Goal: Task Accomplishment & Management: Complete application form

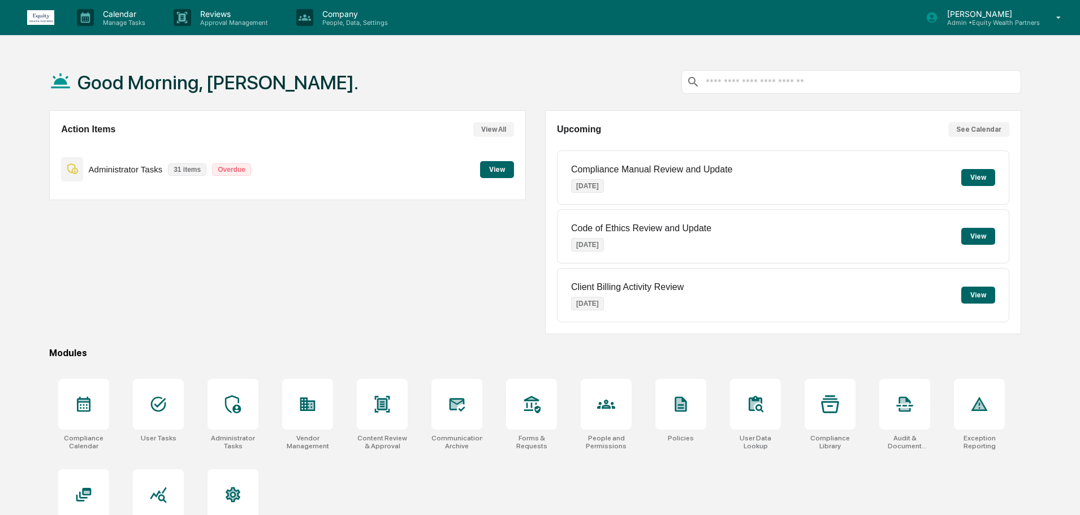
click at [978, 24] on p "Admin • Equity Wealth Partners" at bounding box center [989, 23] width 102 height 8
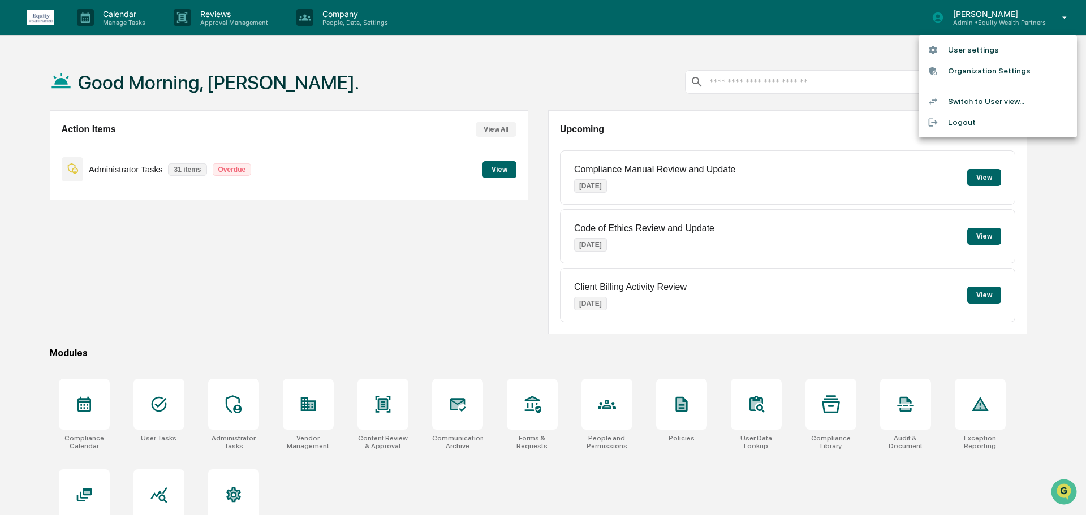
click at [975, 100] on li "Switch to User view..." at bounding box center [997, 101] width 158 height 21
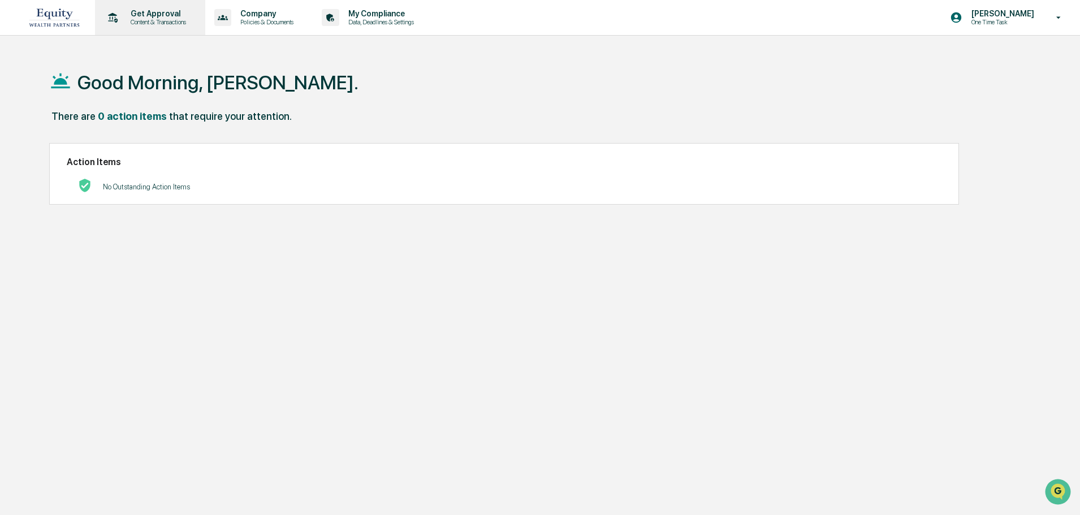
click at [146, 6] on div "Get Approval Content & Transactions" at bounding box center [149, 17] width 99 height 35
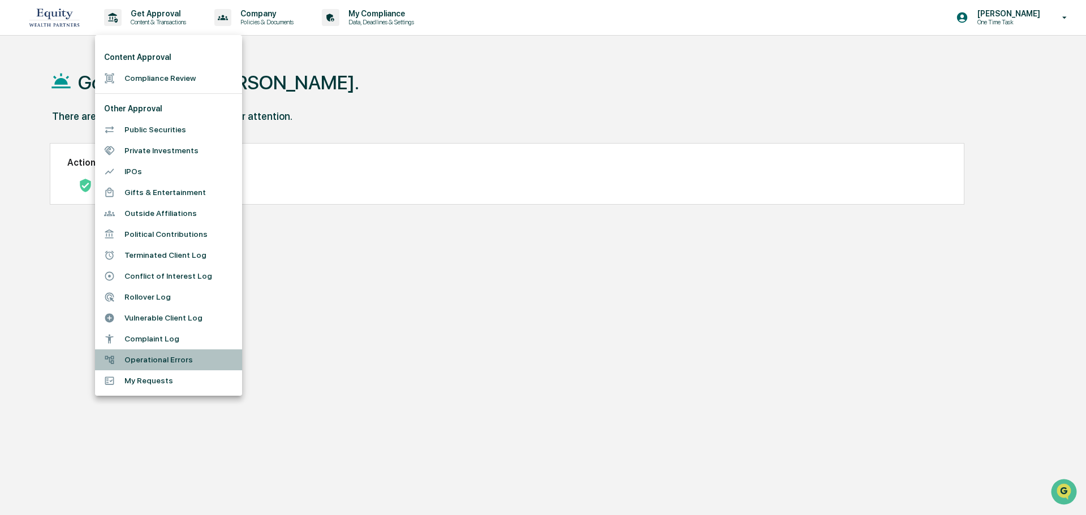
click at [179, 362] on li "Operational Errors" at bounding box center [168, 359] width 147 height 21
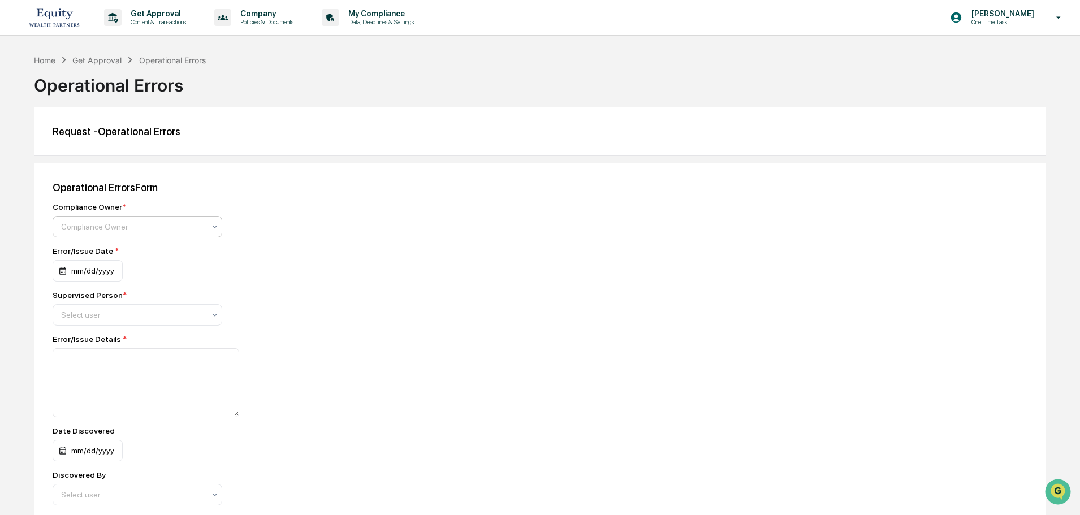
click at [198, 230] on div at bounding box center [133, 226] width 144 height 11
click at [182, 253] on div "[PERSON_NAME]" at bounding box center [137, 254] width 168 height 23
click at [94, 273] on div "mm/dd/yyyy" at bounding box center [88, 270] width 70 height 21
click at [191, 302] on icon "Previous month" at bounding box center [194, 299] width 12 height 12
click at [189, 413] on button "22" at bounding box center [188, 410] width 20 height 20
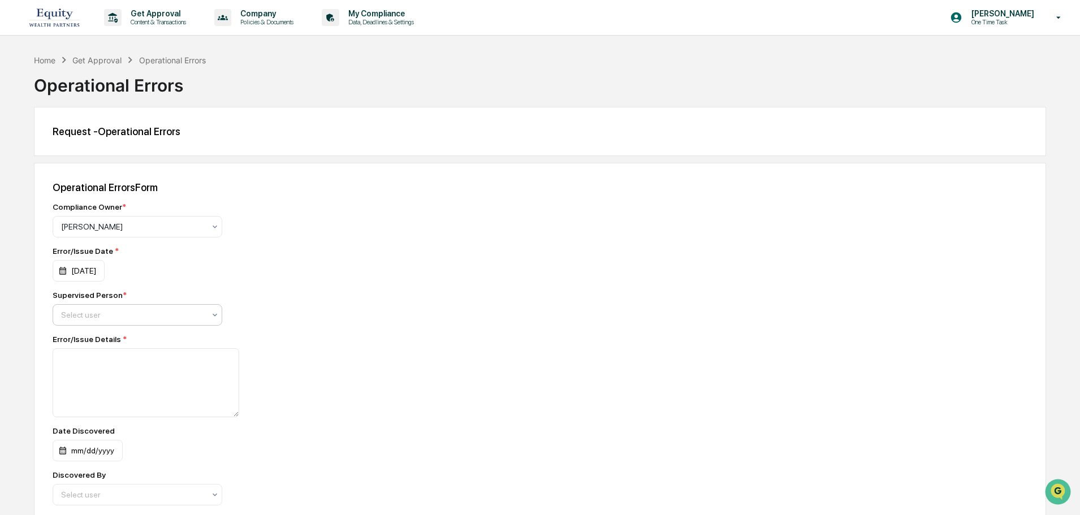
click at [106, 319] on div at bounding box center [133, 314] width 144 height 11
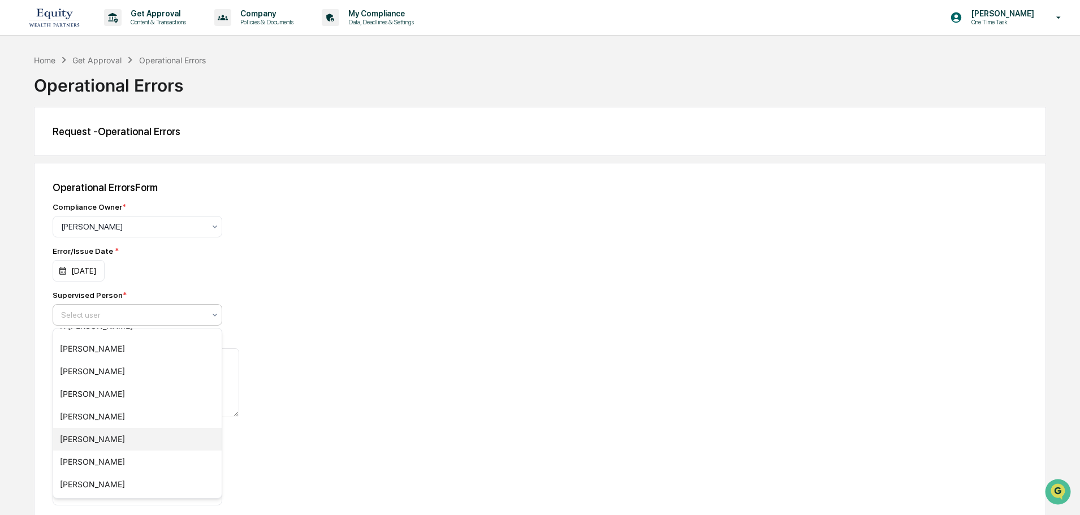
click at [133, 433] on div "[PERSON_NAME]" at bounding box center [137, 439] width 168 height 23
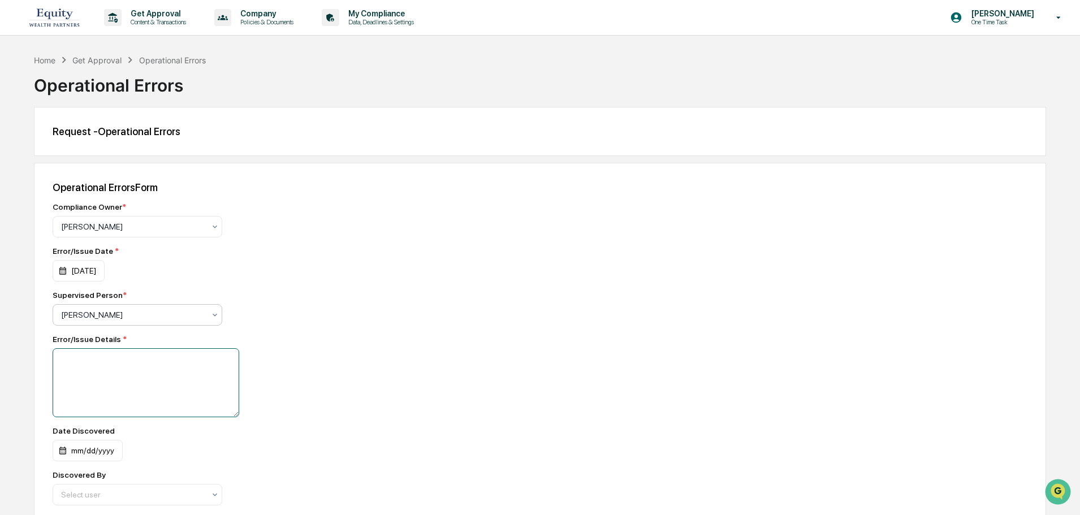
click at [119, 378] on textarea at bounding box center [146, 382] width 187 height 69
click at [1025, 15] on p "[PERSON_NAME]" at bounding box center [1000, 13] width 77 height 9
click at [984, 51] on li "Switch to Admin view..." at bounding box center [997, 57] width 158 height 21
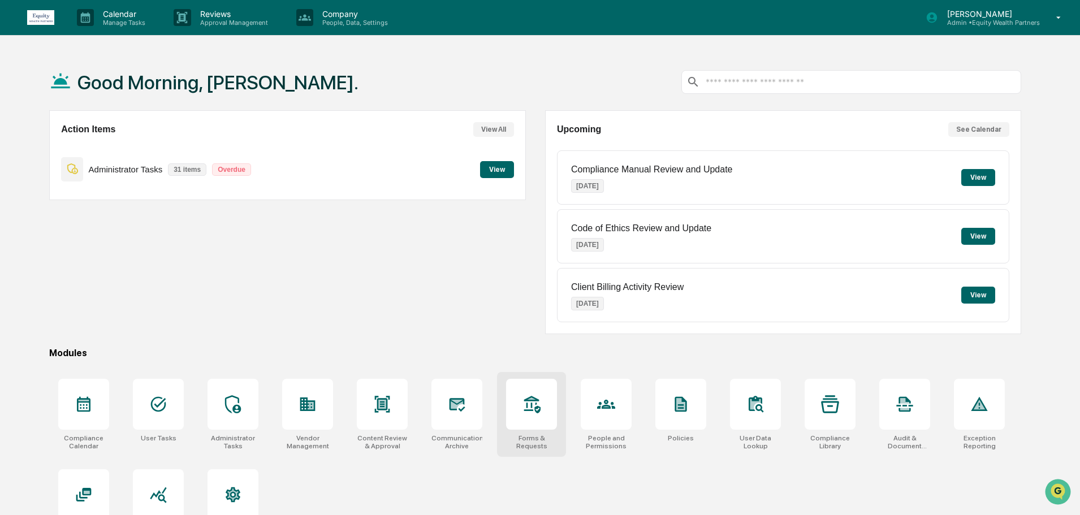
click at [544, 419] on div at bounding box center [531, 404] width 51 height 51
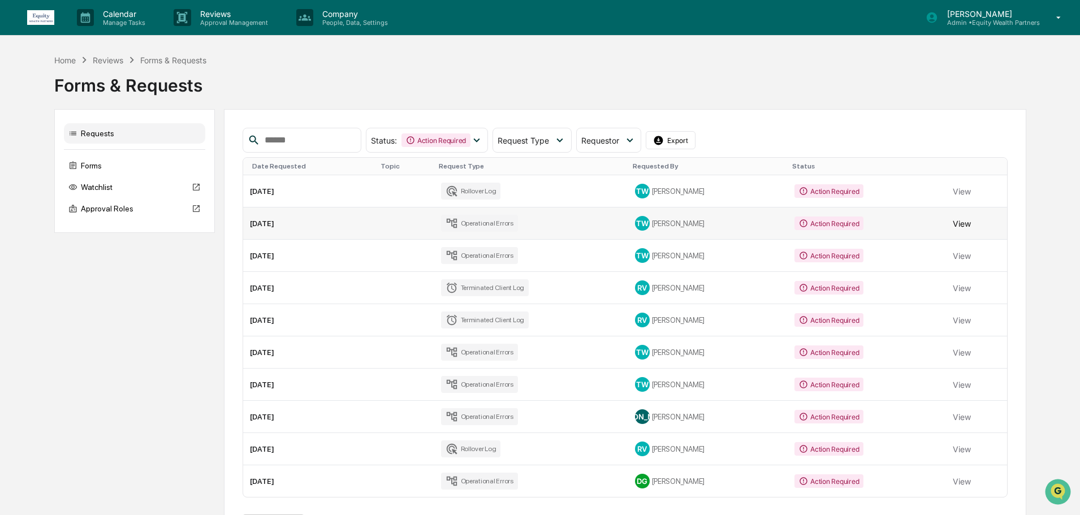
click at [965, 225] on button "View" at bounding box center [962, 223] width 18 height 23
click at [966, 351] on button "View" at bounding box center [962, 352] width 18 height 23
click at [954, 382] on button "View" at bounding box center [962, 384] width 18 height 23
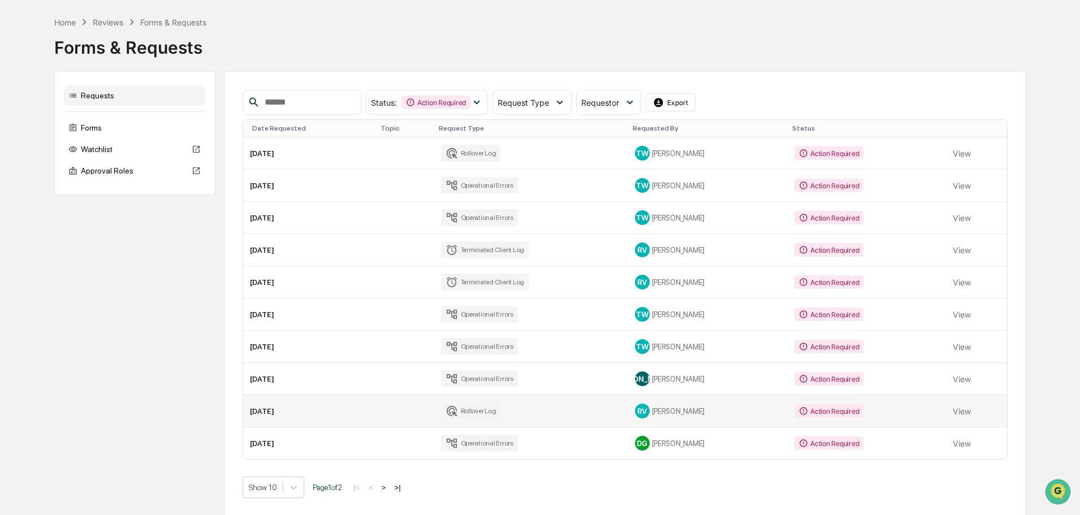
scroll to position [40, 0]
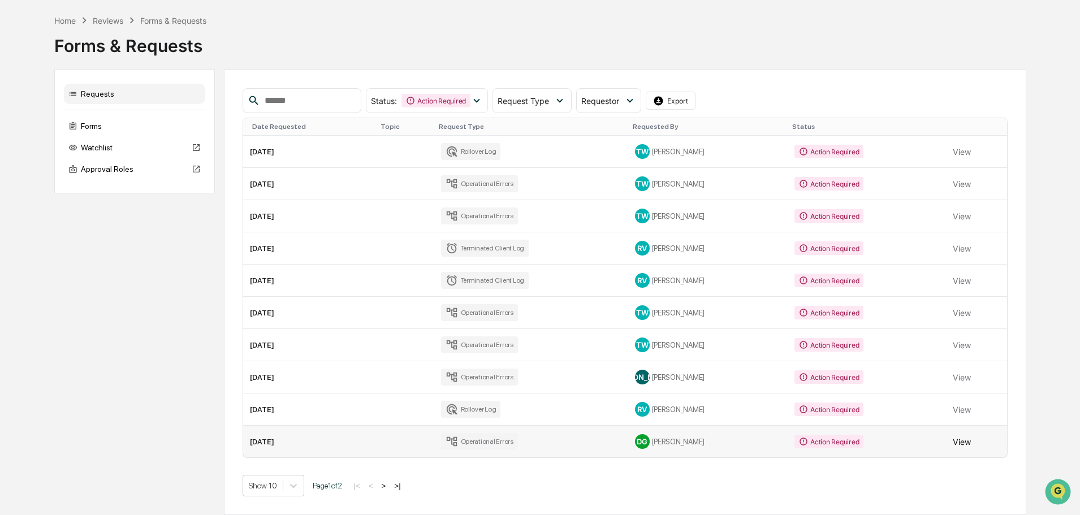
click at [959, 440] on button "View" at bounding box center [962, 441] width 18 height 23
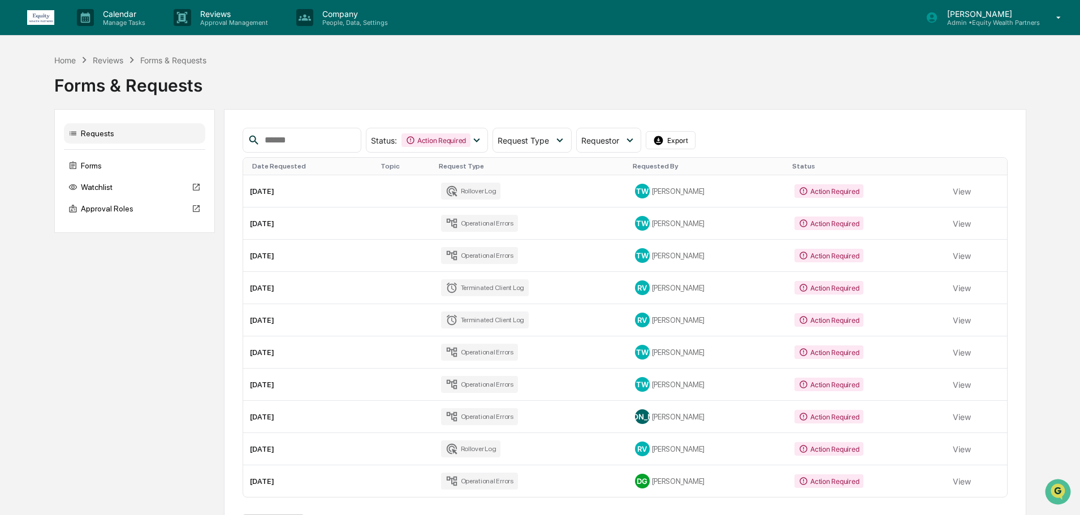
scroll to position [40, 0]
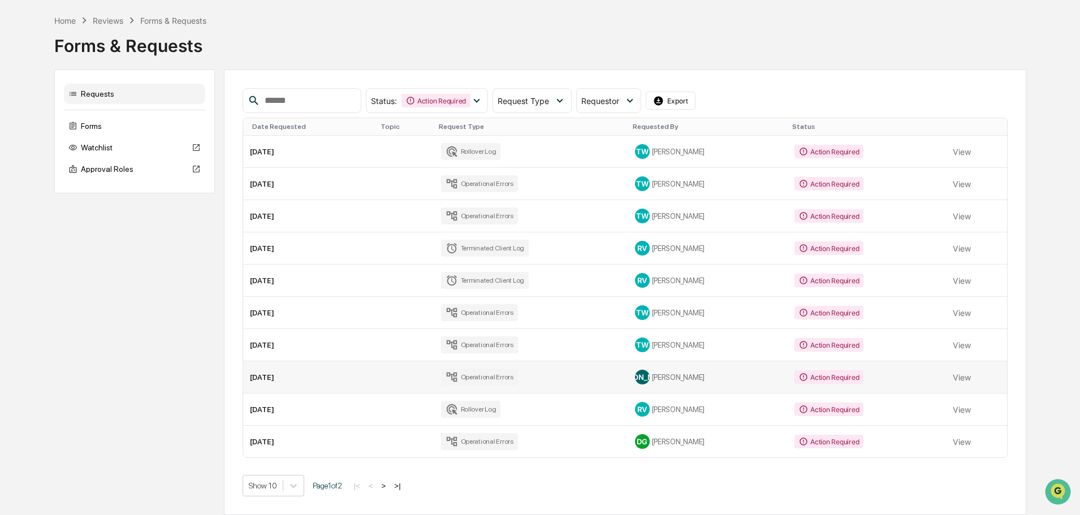
click at [968, 376] on td "View" at bounding box center [976, 377] width 60 height 32
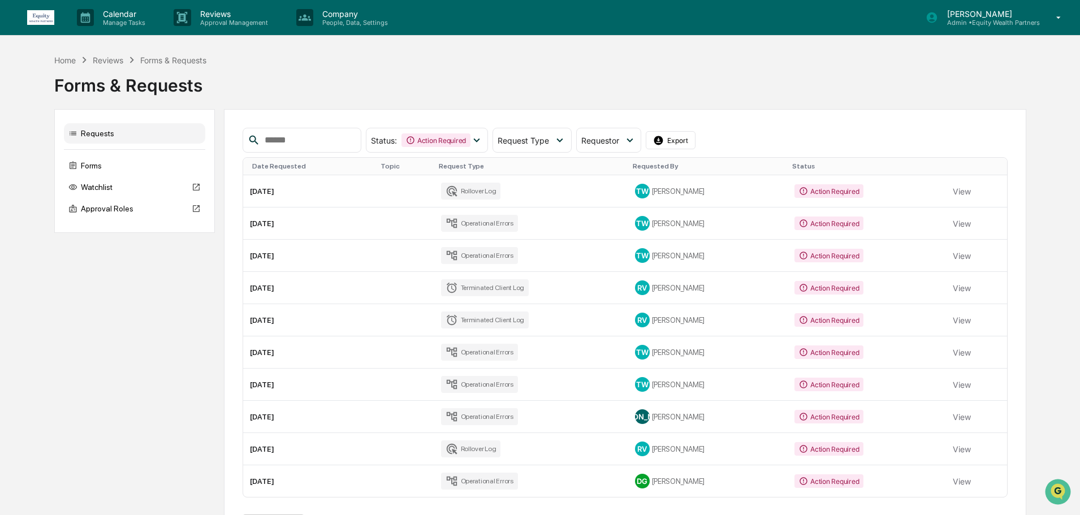
click at [1026, 12] on p "[PERSON_NAME]" at bounding box center [989, 14] width 102 height 10
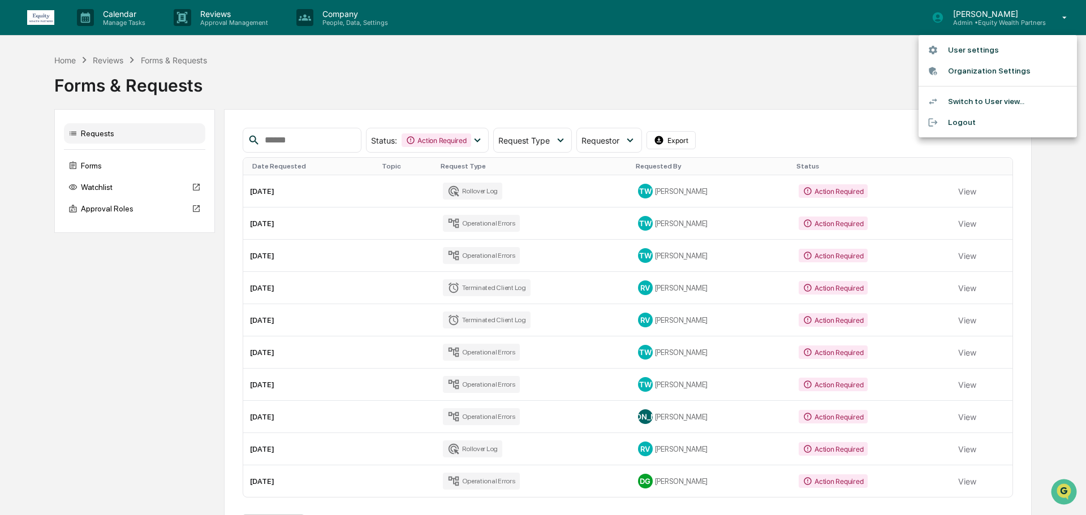
click at [993, 99] on li "Switch to User view..." at bounding box center [997, 101] width 158 height 21
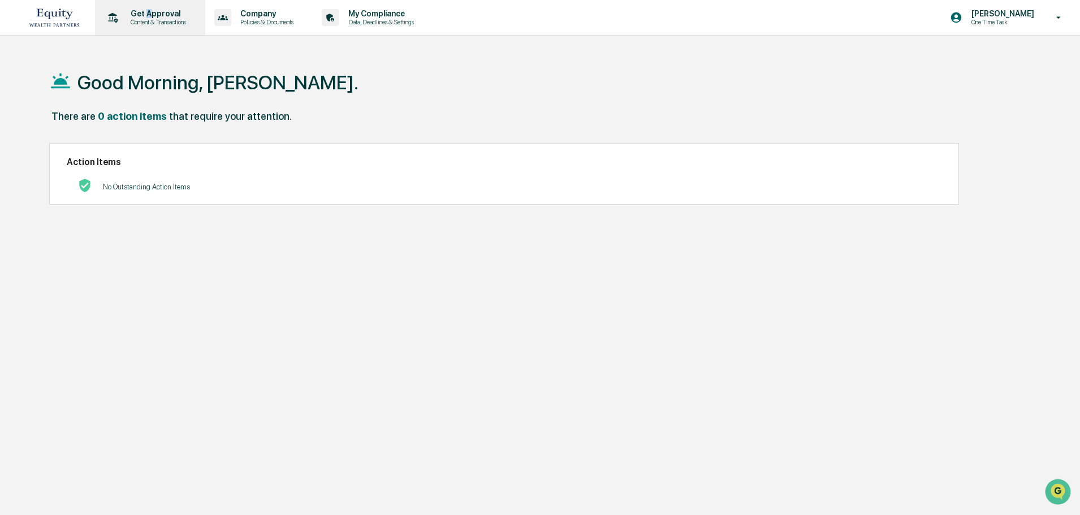
click at [148, 17] on p "Get Approval" at bounding box center [157, 13] width 70 height 9
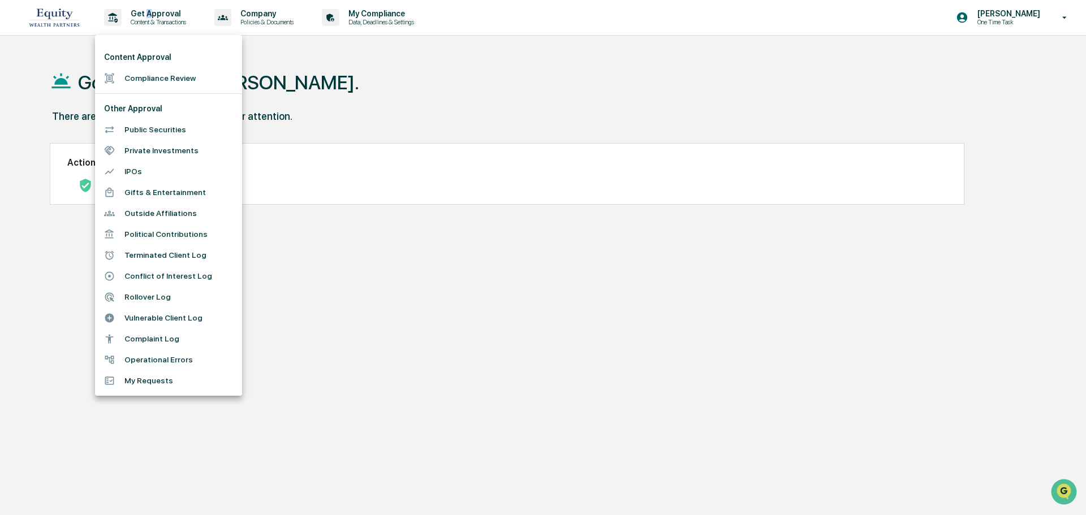
click at [163, 356] on li "Operational Errors" at bounding box center [168, 359] width 147 height 21
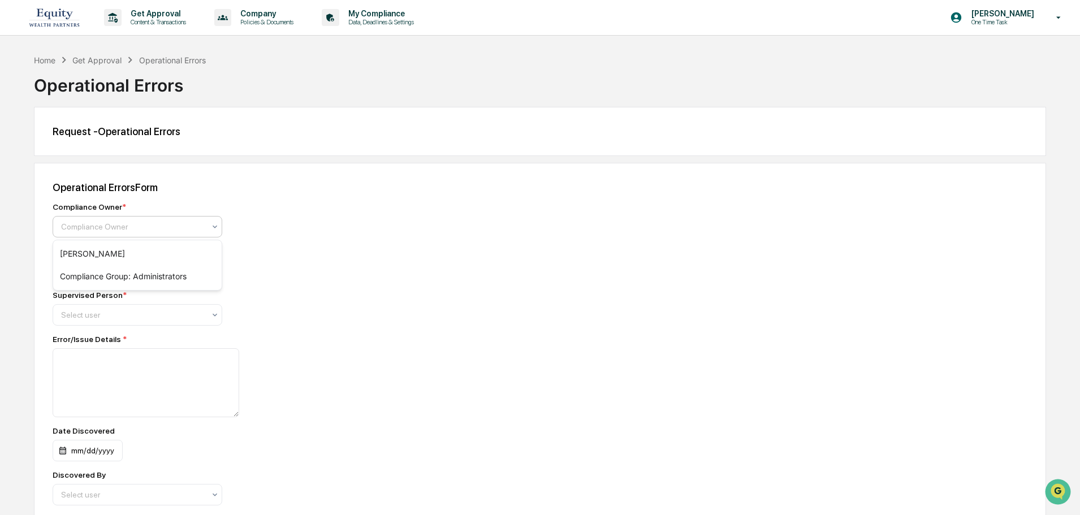
click at [107, 229] on div at bounding box center [133, 226] width 144 height 11
click at [112, 253] on div "[PERSON_NAME]" at bounding box center [137, 254] width 168 height 23
click at [99, 266] on div "mm/dd/yyyy" at bounding box center [88, 270] width 70 height 21
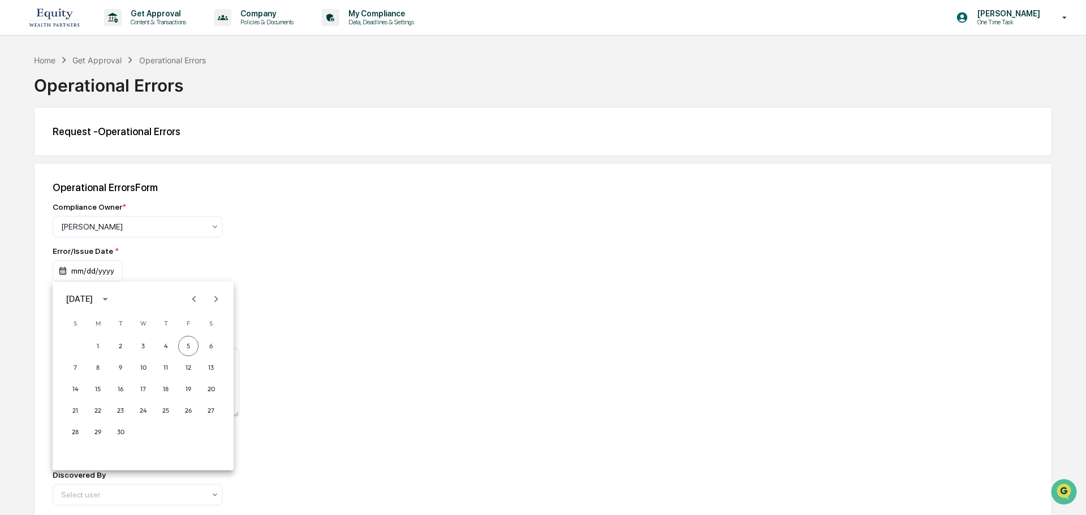
click at [196, 299] on icon "Previous month" at bounding box center [194, 299] width 12 height 12
click at [188, 413] on button "22" at bounding box center [188, 410] width 20 height 20
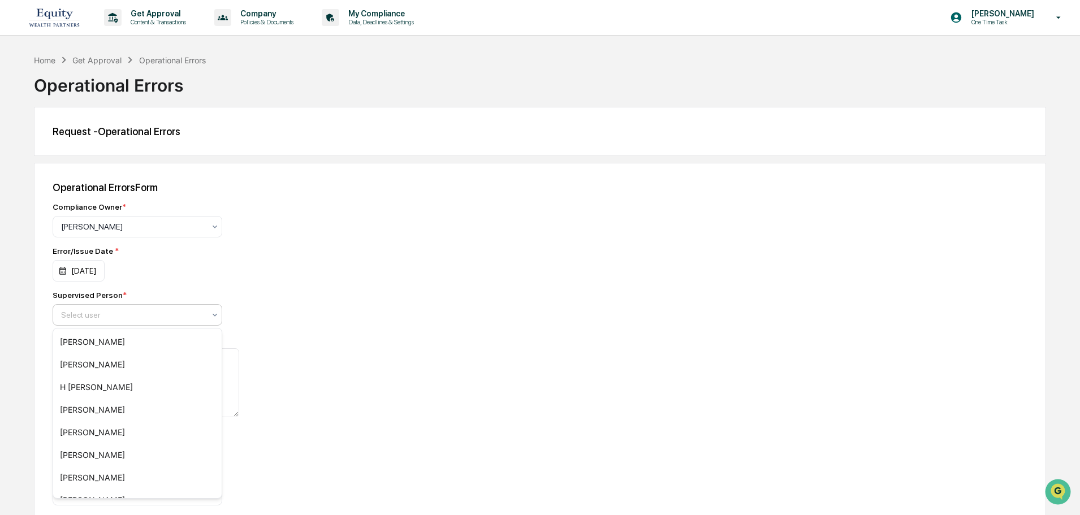
click at [102, 314] on div at bounding box center [133, 314] width 144 height 11
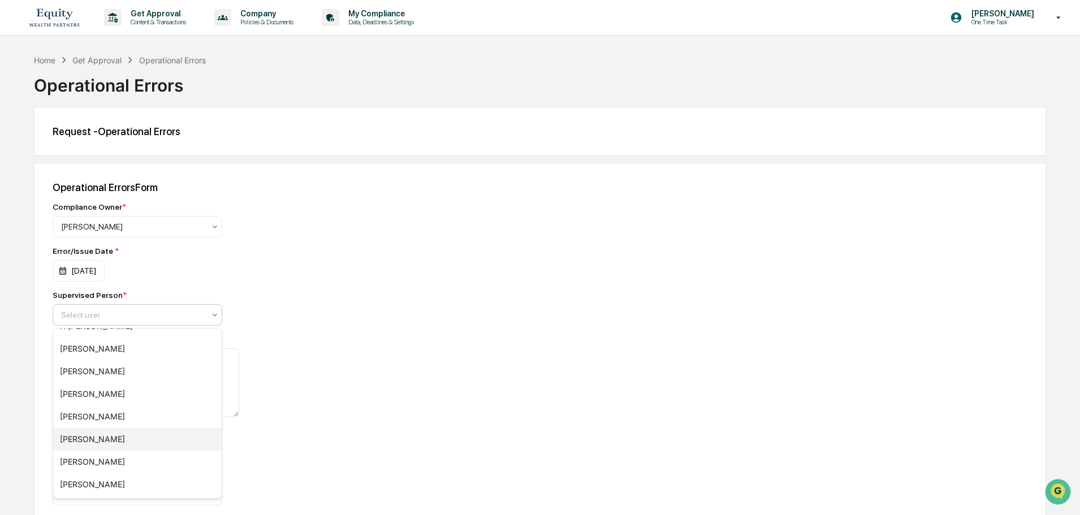
click at [94, 438] on div "[PERSON_NAME]" at bounding box center [137, 439] width 168 height 23
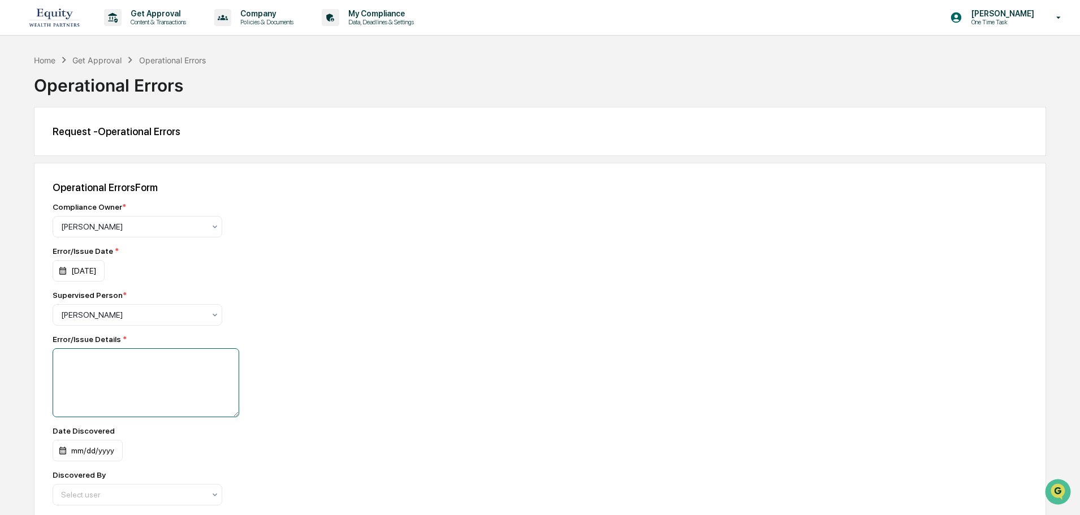
click at [112, 379] on textarea at bounding box center [146, 382] width 187 height 69
paste textarea "*********"
type textarea "**********"
click at [99, 452] on div "mm/dd/yyyy" at bounding box center [88, 450] width 70 height 21
click at [199, 338] on icon "Previous month" at bounding box center [194, 335] width 12 height 12
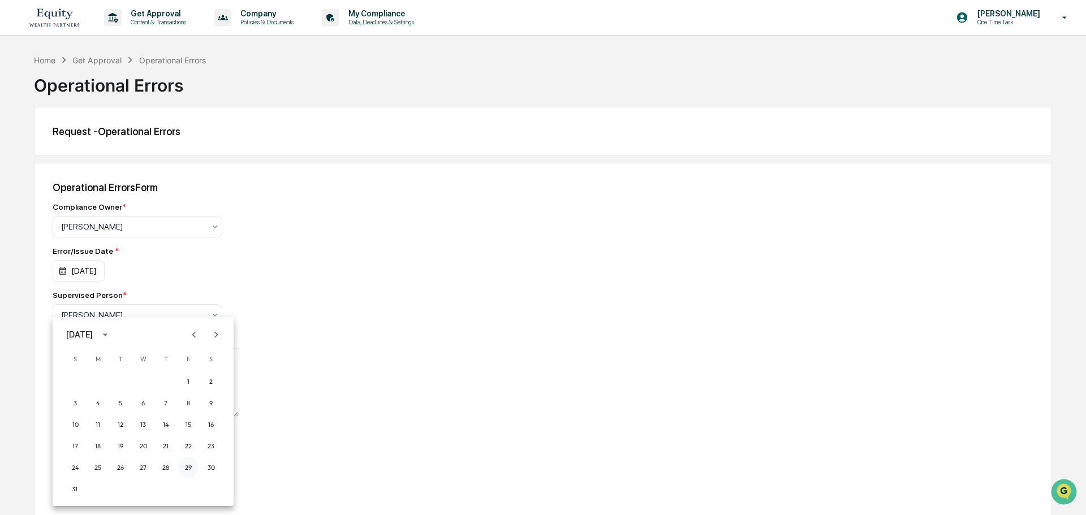
click at [185, 465] on button "29" at bounding box center [188, 467] width 20 height 20
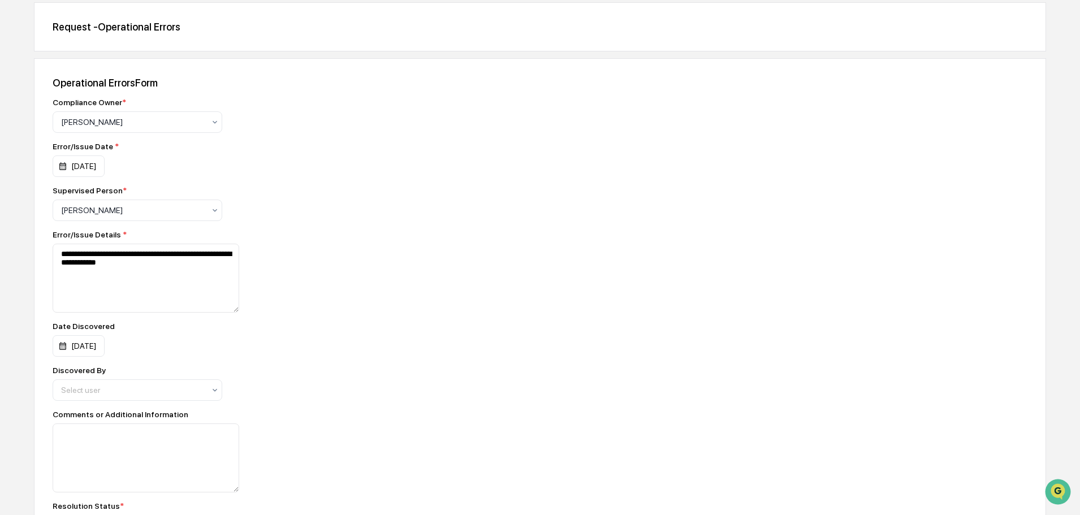
scroll to position [113, 0]
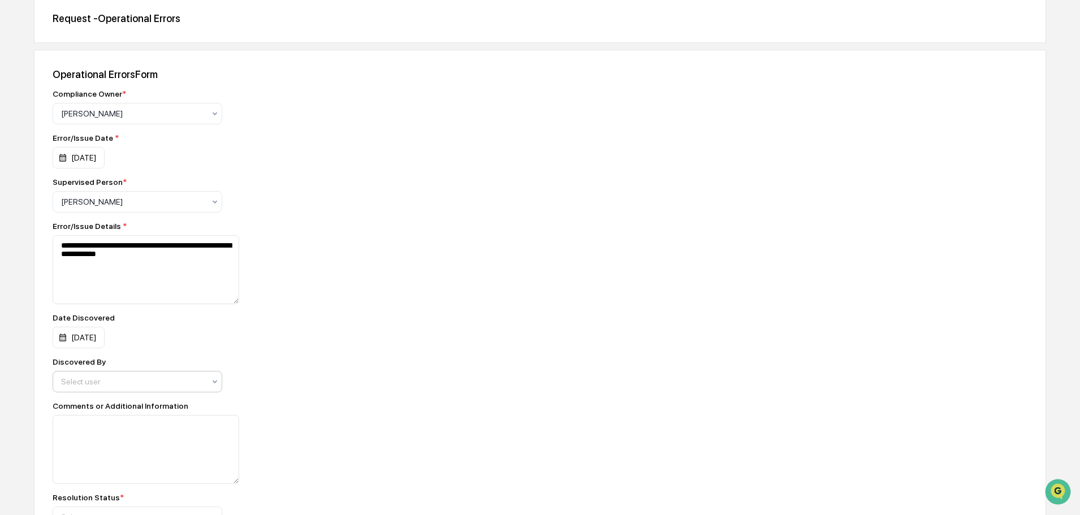
click at [125, 378] on div at bounding box center [133, 381] width 144 height 11
click at [119, 459] on div "[PERSON_NAME]" at bounding box center [137, 454] width 168 height 23
click at [361, 411] on div "Comments or Additional Information" at bounding box center [251, 442] width 396 height 83
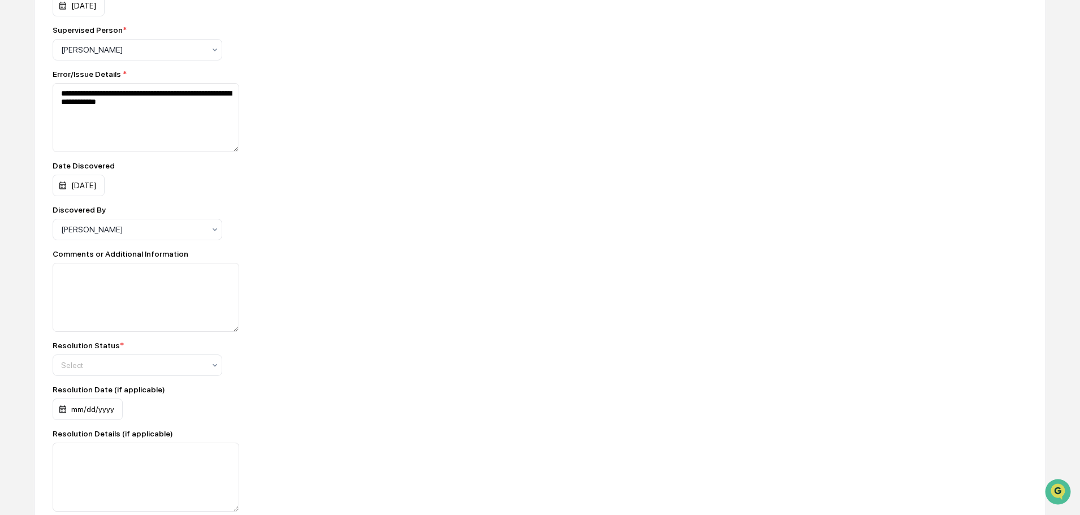
scroll to position [283, 0]
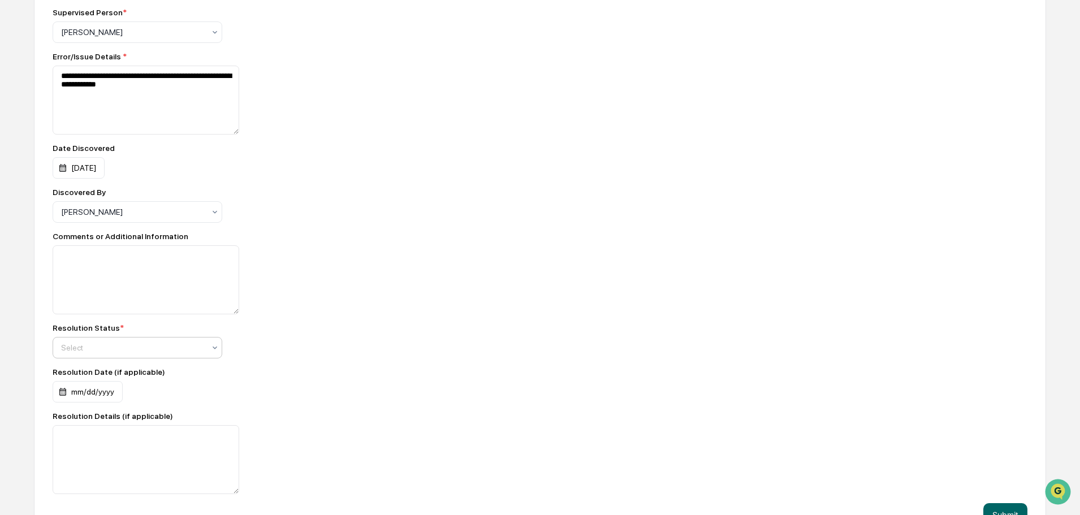
click at [142, 354] on div "Select" at bounding box center [132, 348] width 155 height 16
click at [123, 400] on div "Resolved" at bounding box center [137, 397] width 168 height 23
click at [100, 392] on div "mm/dd/yyyy" at bounding box center [88, 391] width 70 height 21
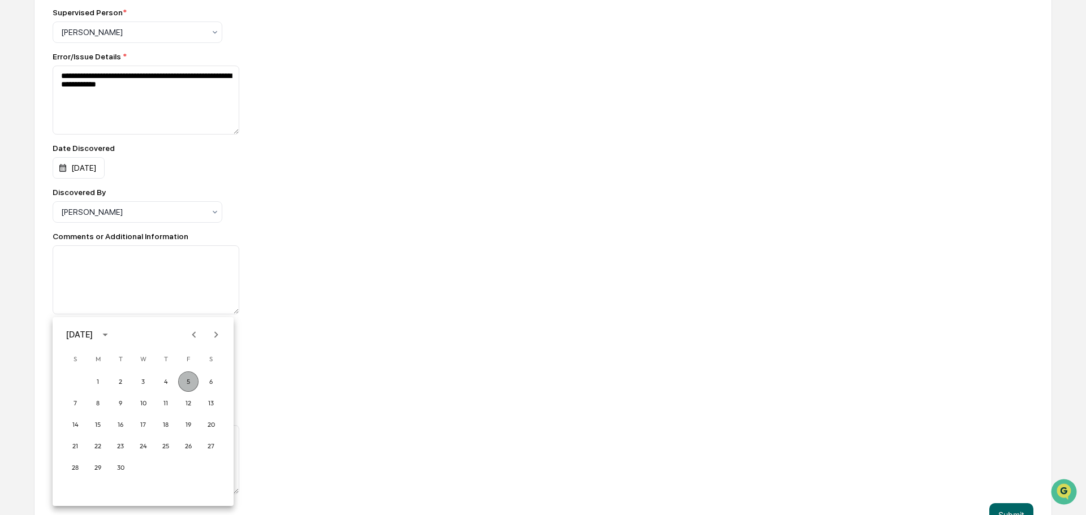
click at [192, 377] on button "5" at bounding box center [188, 381] width 20 height 20
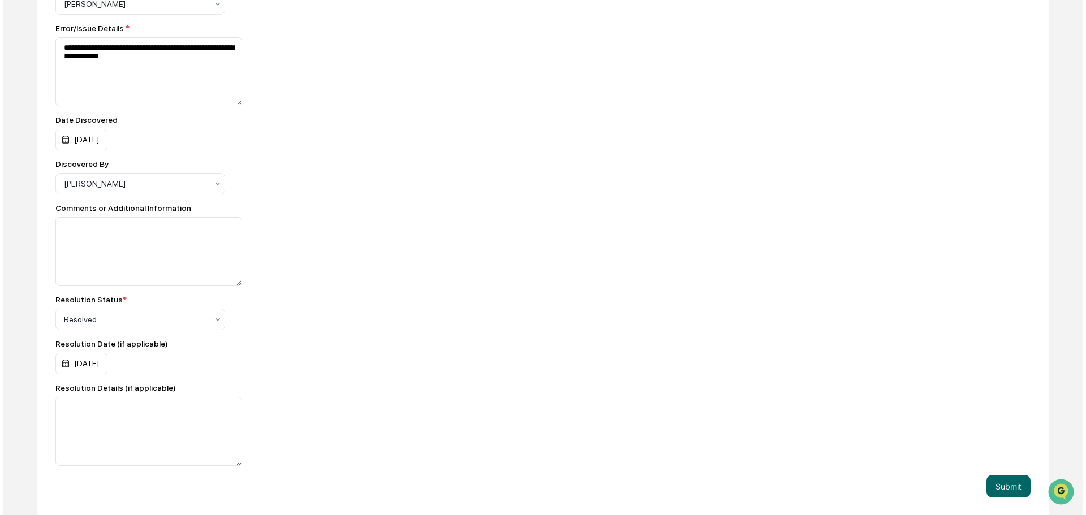
scroll to position [312, 0]
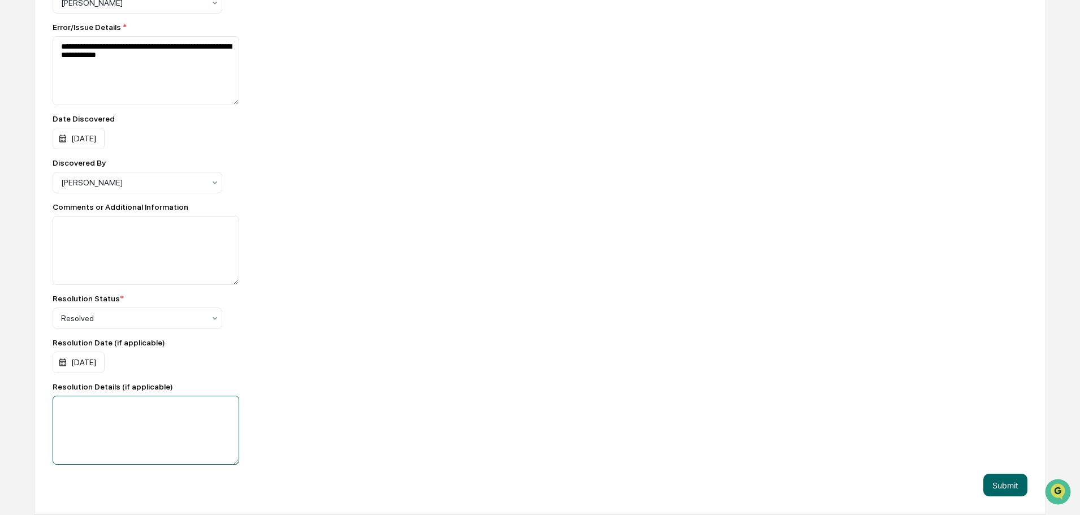
click at [83, 422] on textarea at bounding box center [146, 430] width 187 height 69
type textarea "**********"
click at [1017, 486] on button "Submit" at bounding box center [1005, 485] width 44 height 23
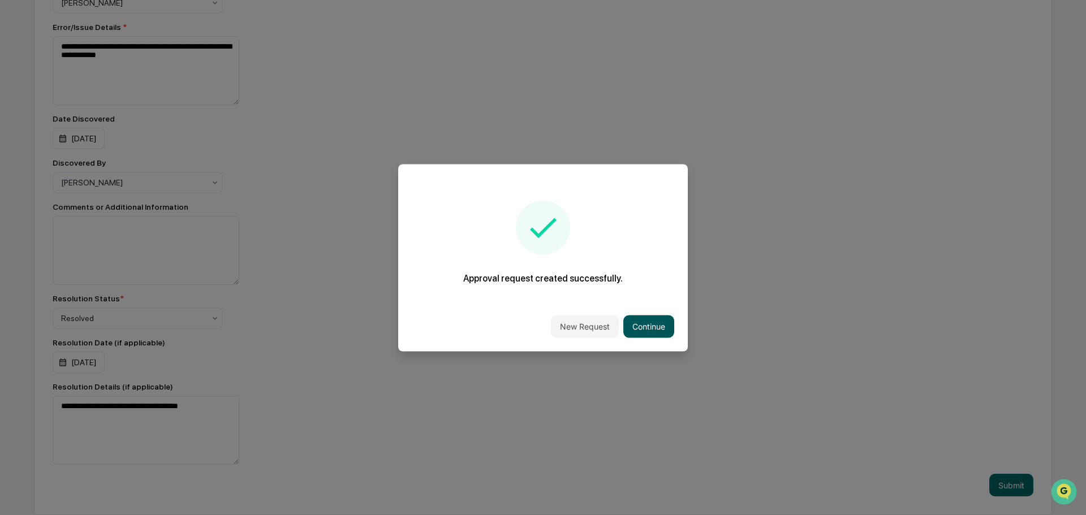
click at [653, 322] on button "Continue" at bounding box center [648, 326] width 51 height 23
